Goal: Task Accomplishment & Management: Complete application form

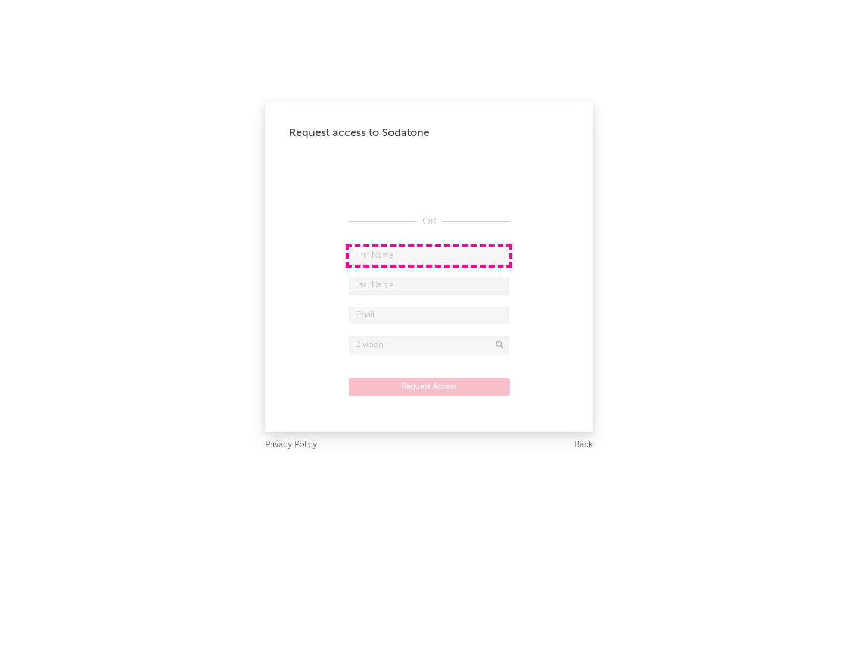
click at [429, 255] on input "text" at bounding box center [429, 256] width 161 height 18
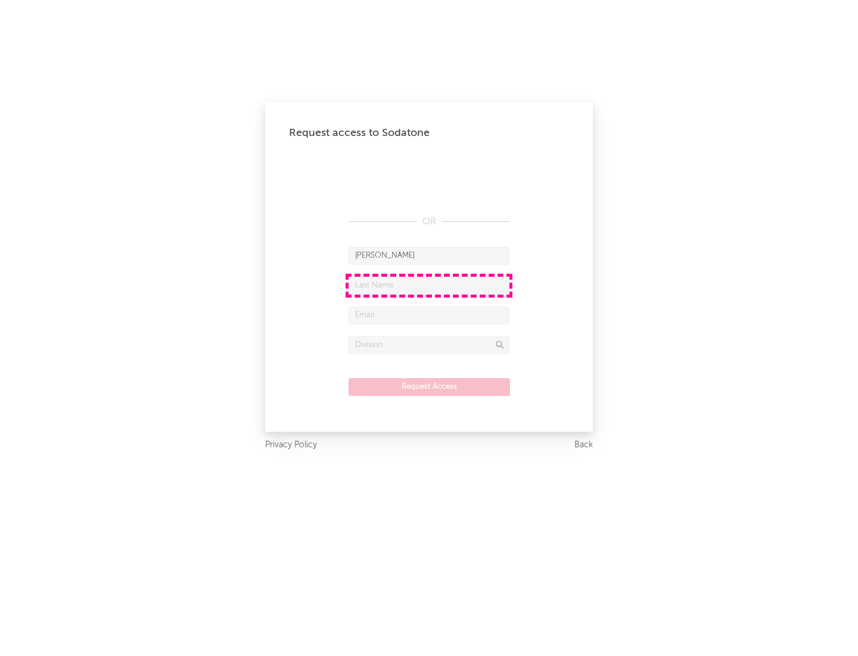
type input "[PERSON_NAME]"
click at [429, 285] on input "text" at bounding box center [429, 286] width 161 height 18
type input "[PERSON_NAME]"
click at [429, 315] on input "text" at bounding box center [429, 315] width 161 height 18
type input "[EMAIL_ADDRESS][DOMAIN_NAME]"
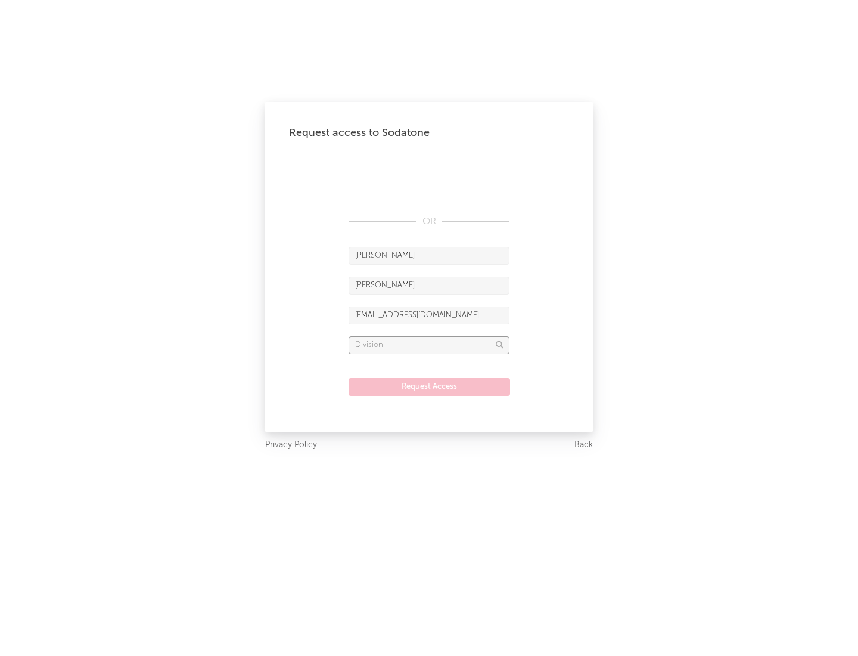
click at [429, 345] on input "text" at bounding box center [429, 345] width 161 height 18
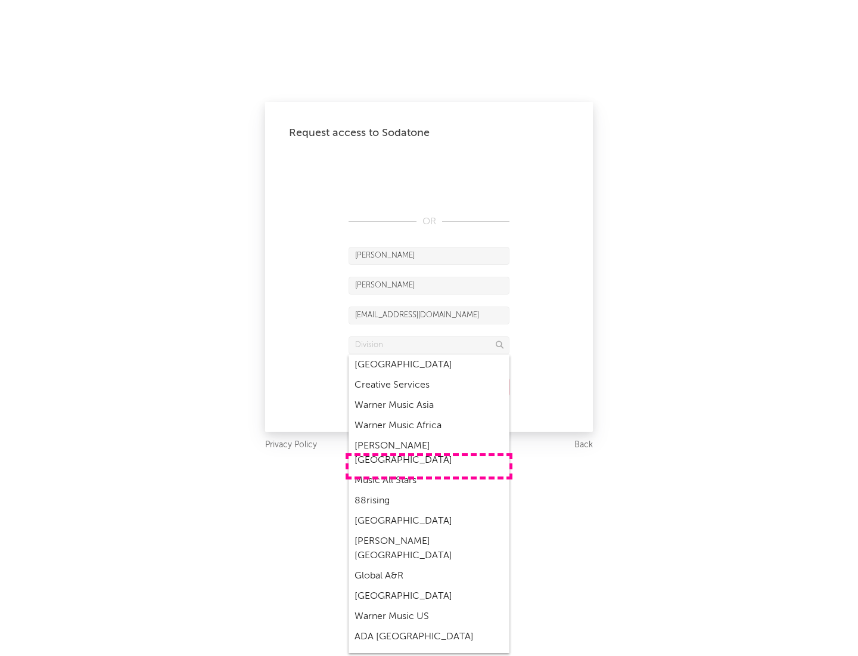
click at [429, 470] on div "Music All Stars" at bounding box center [429, 480] width 161 height 20
type input "Music All Stars"
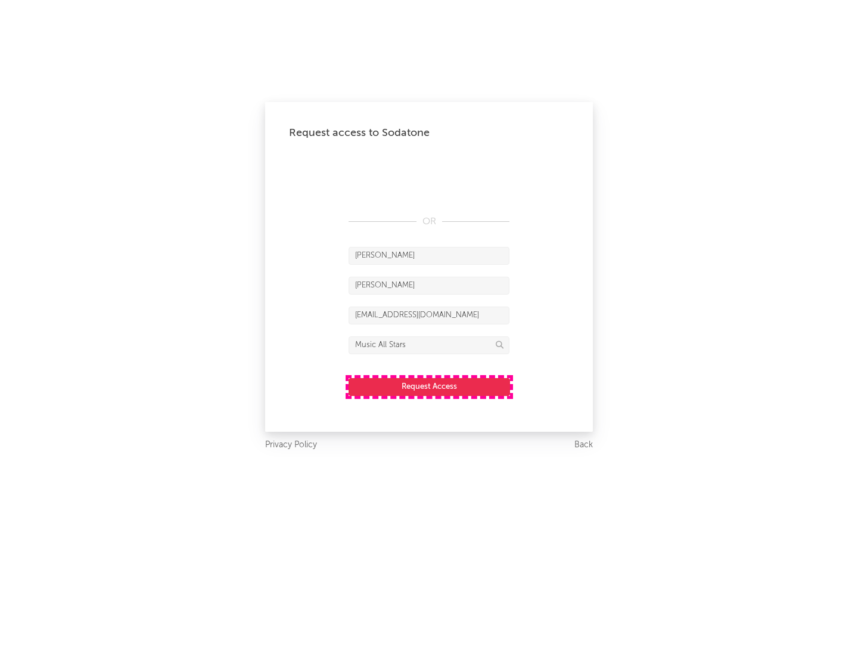
click at [429, 386] on button "Request Access" at bounding box center [430, 387] width 162 height 18
